Goal: Use online tool/utility: Utilize a website feature to perform a specific function

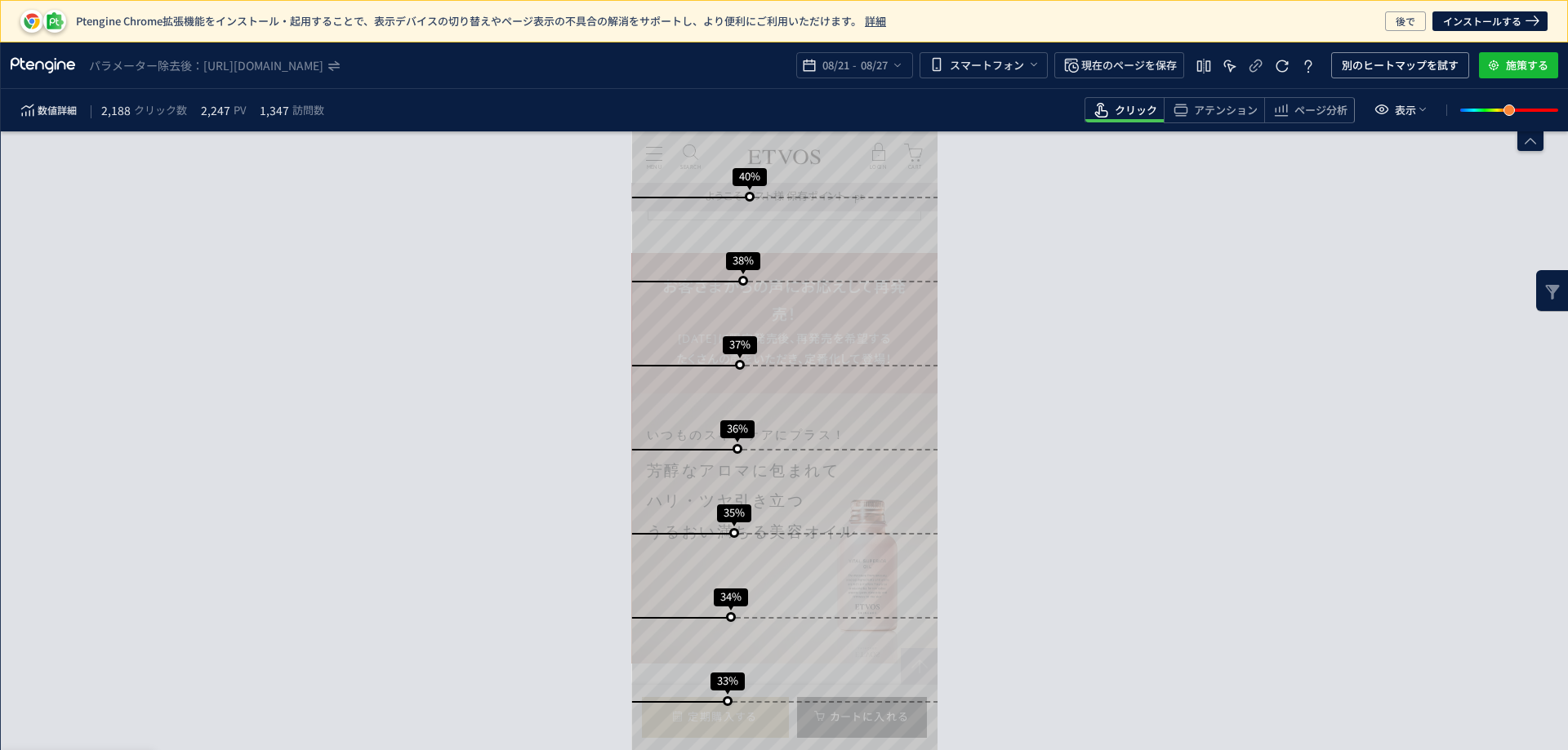
scroll to position [980, 0]
click at [1126, 105] on span "クリック" at bounding box center [1136, 111] width 43 height 15
click at [1326, 103] on span "ページ分析" at bounding box center [1321, 111] width 53 height 15
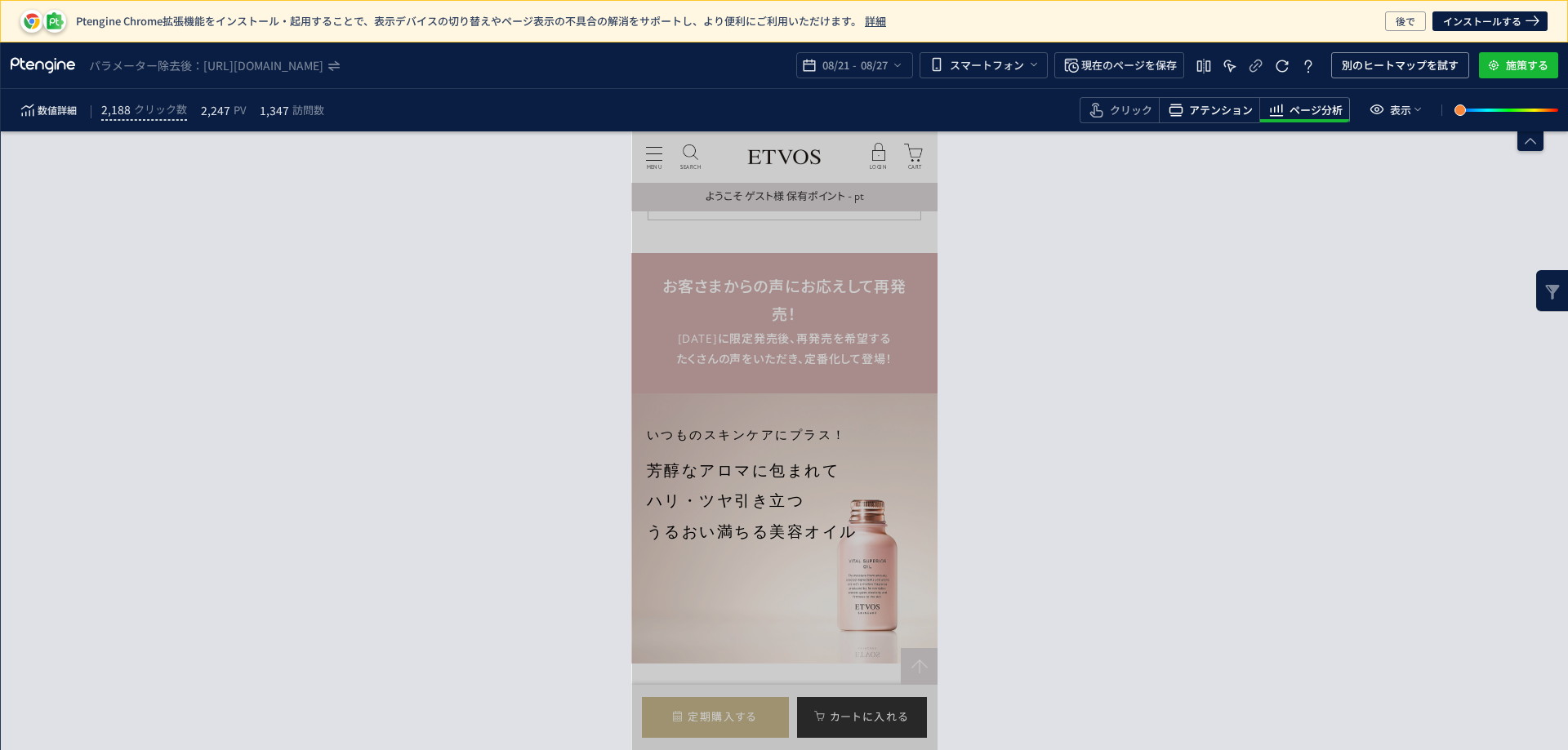
click at [1231, 108] on span "アテンション" at bounding box center [1221, 111] width 64 height 15
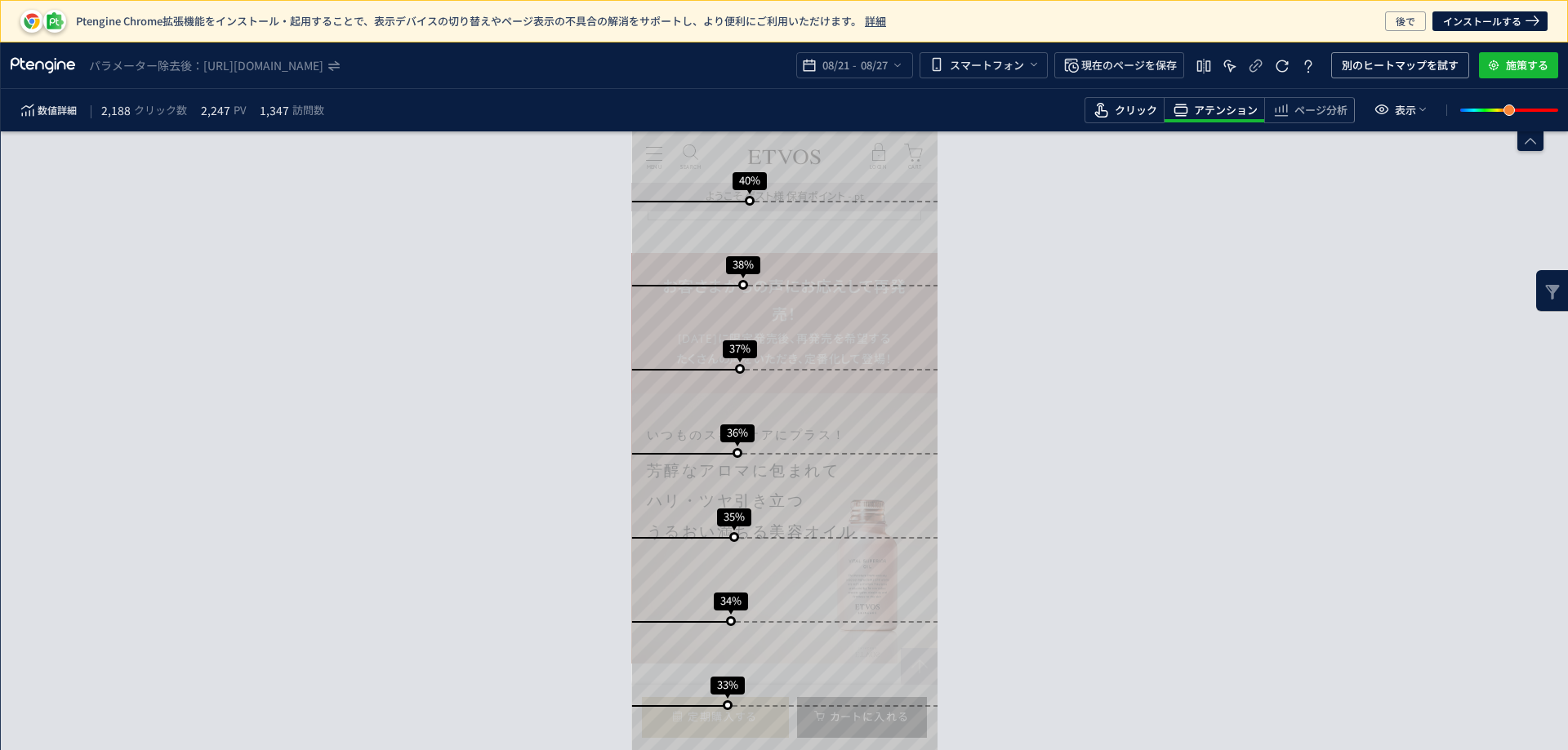
click at [1129, 107] on span "クリック" at bounding box center [1136, 111] width 43 height 15
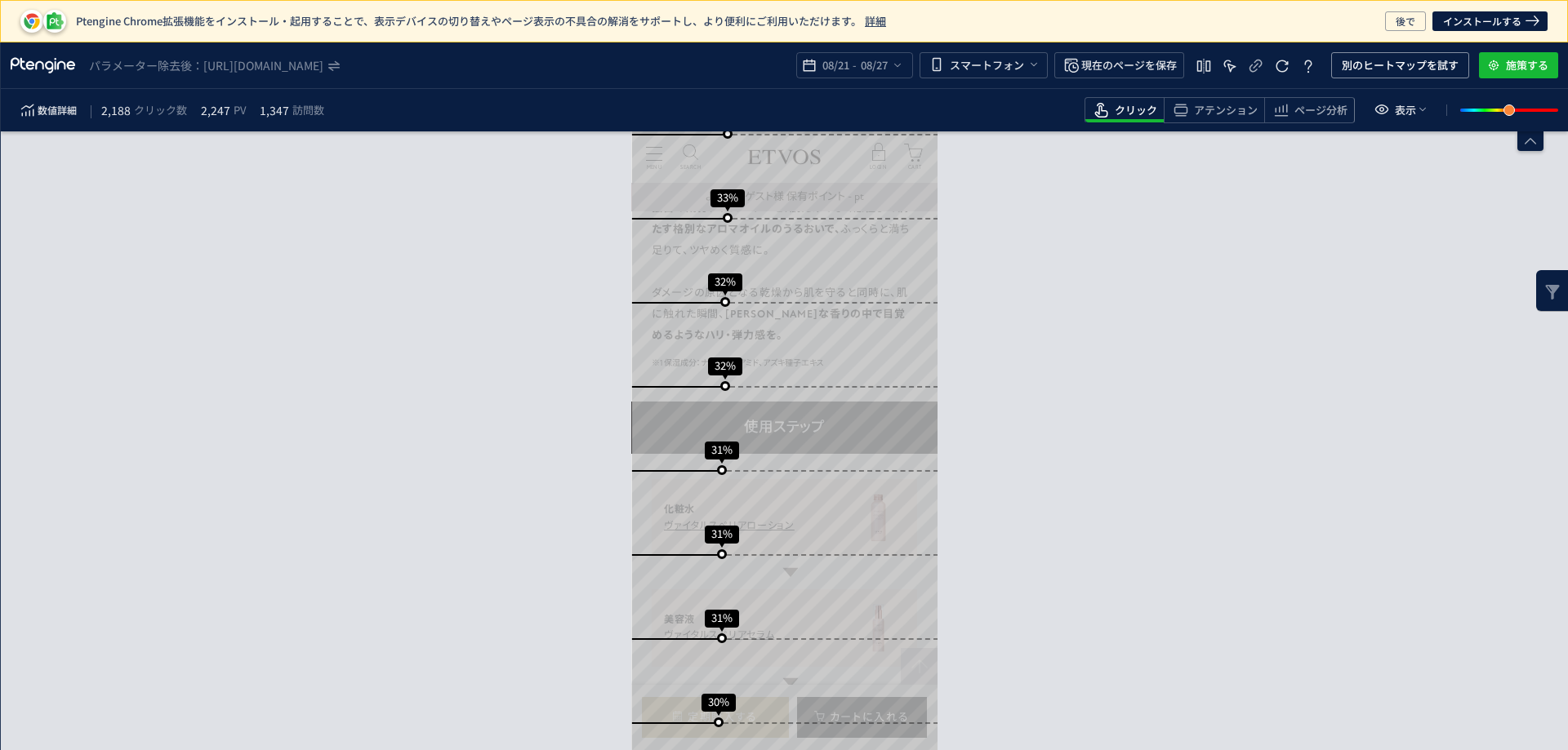
scroll to position [0, 0]
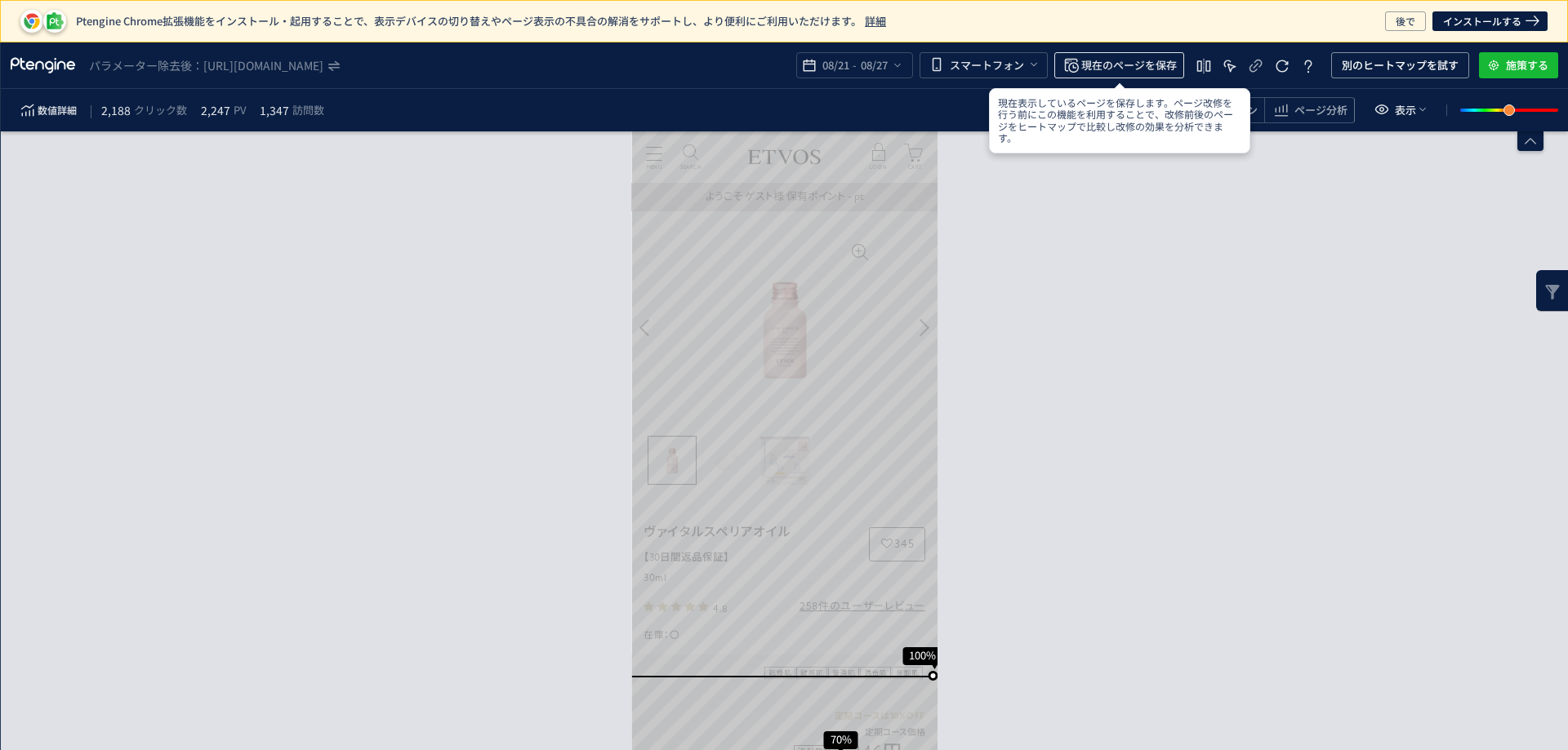
click at [1136, 64] on span "現在のページを保存" at bounding box center [1130, 65] width 95 height 26
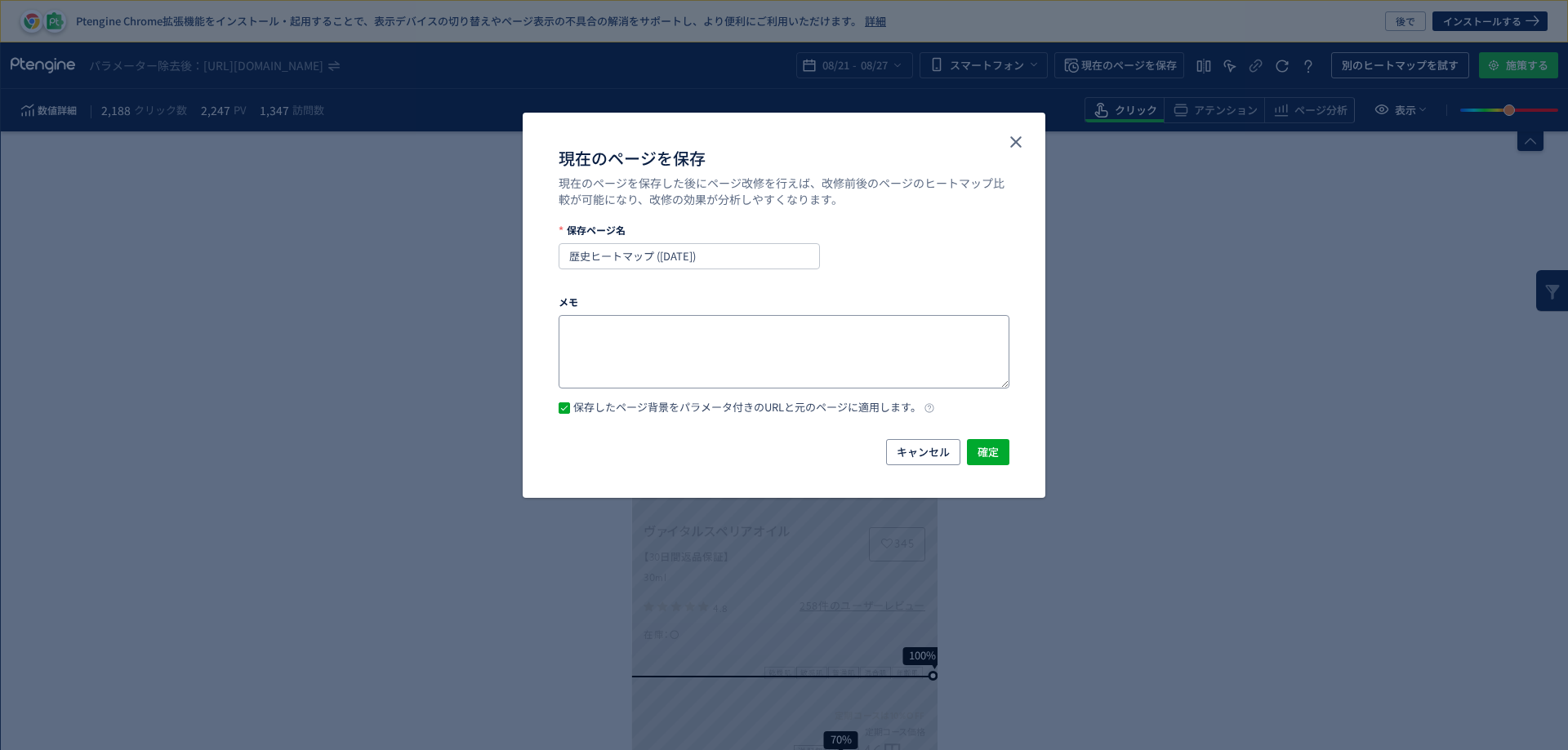
click at [744, 366] on textarea "現在のページを保存" at bounding box center [784, 352] width 451 height 73
click at [1000, 458] on button "確定" at bounding box center [988, 452] width 43 height 26
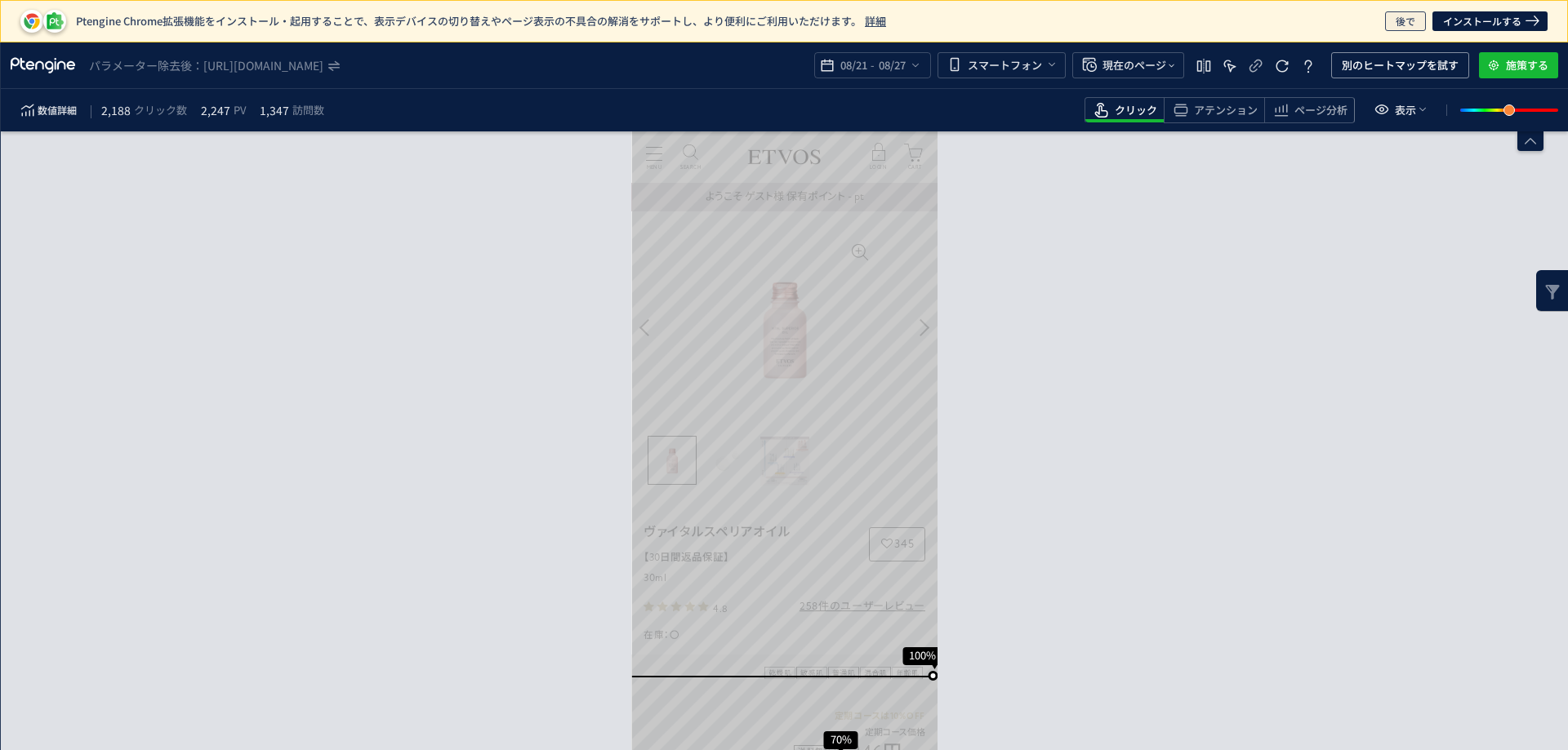
click at [1405, 21] on span "後で" at bounding box center [1405, 21] width 20 height 20
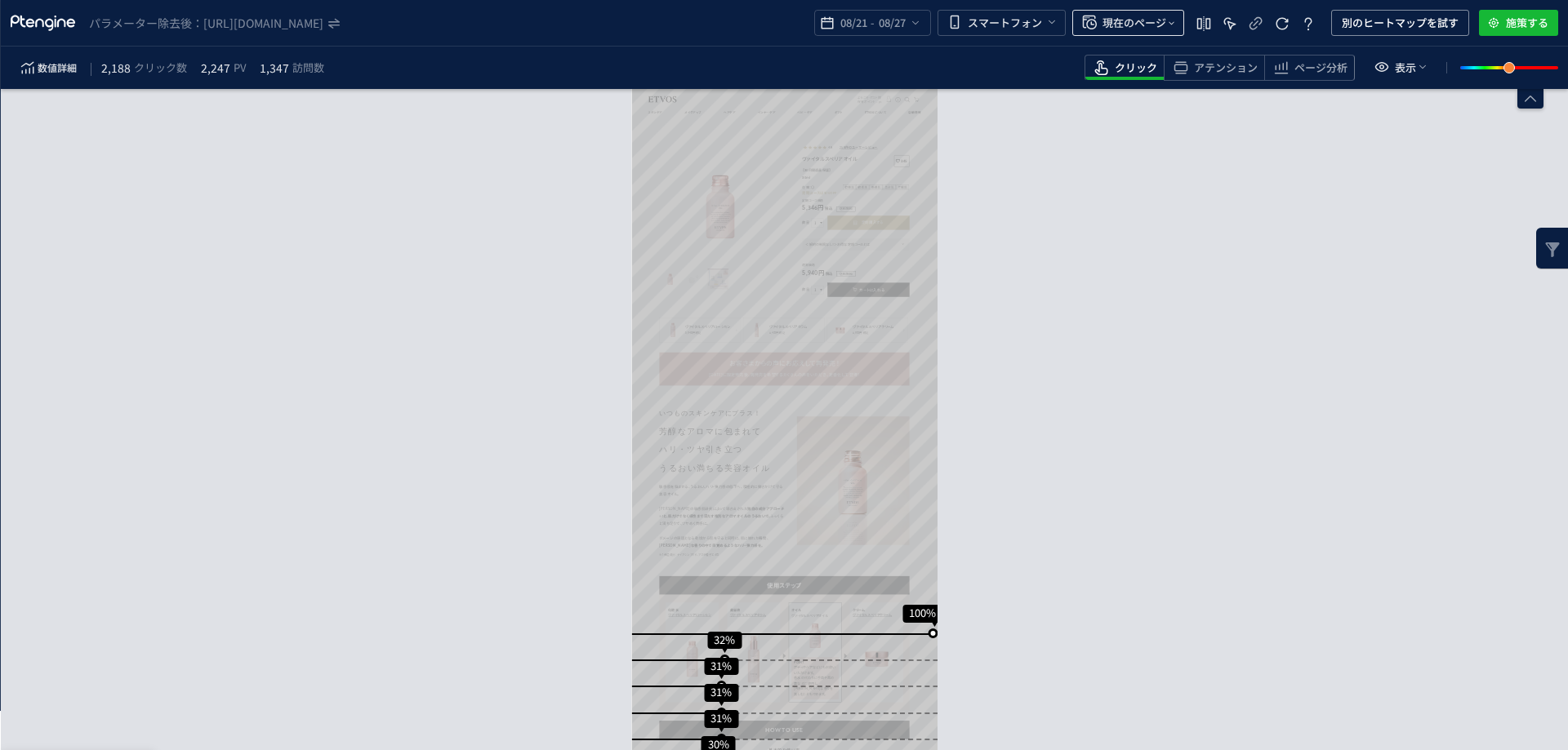
click at [1110, 18] on span "現在のページ" at bounding box center [1134, 22] width 64 height 26
